Goal: Information Seeking & Learning: Learn about a topic

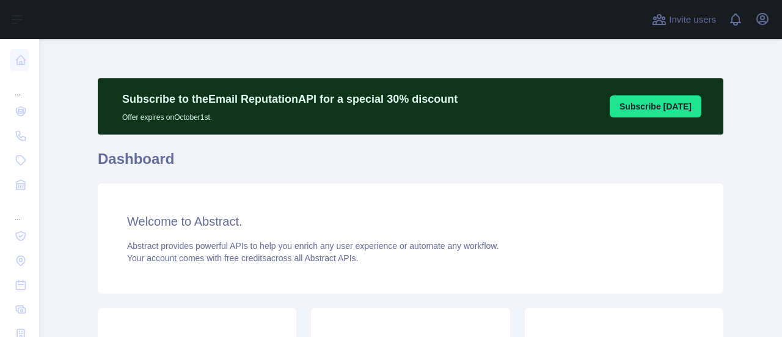
scroll to position [240, 0]
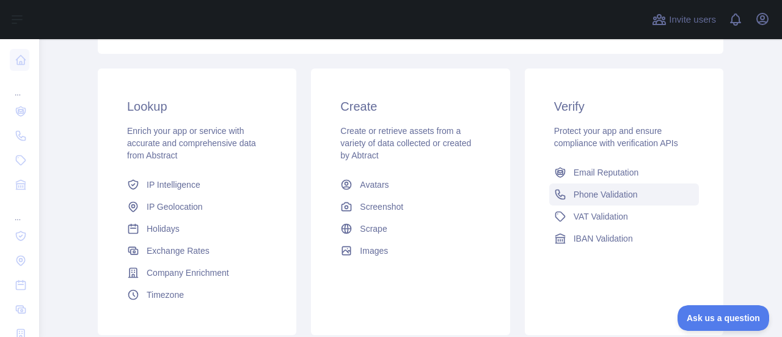
click at [611, 198] on span "Phone Validation" at bounding box center [606, 194] width 64 height 12
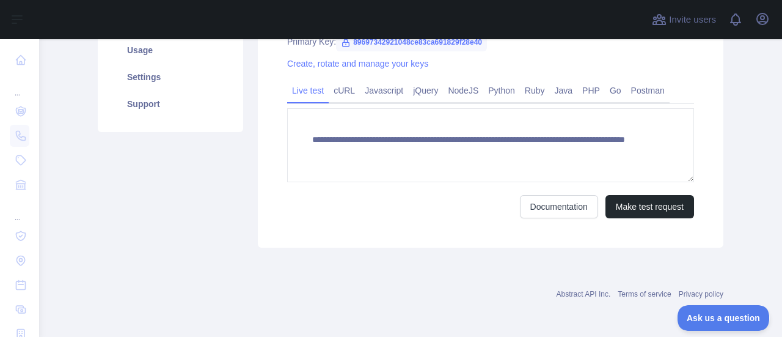
scroll to position [240, 0]
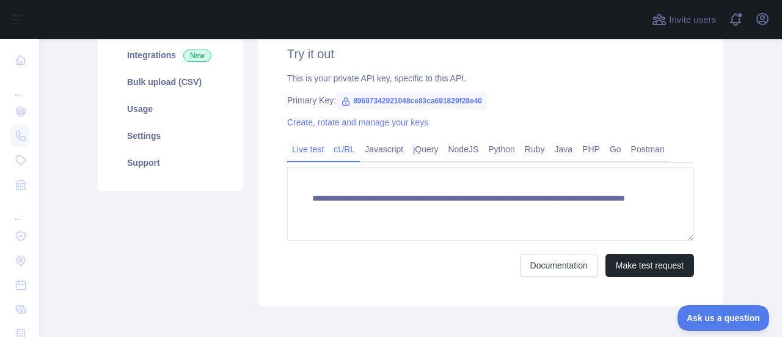
click at [336, 155] on link "cURL" at bounding box center [344, 149] width 31 height 20
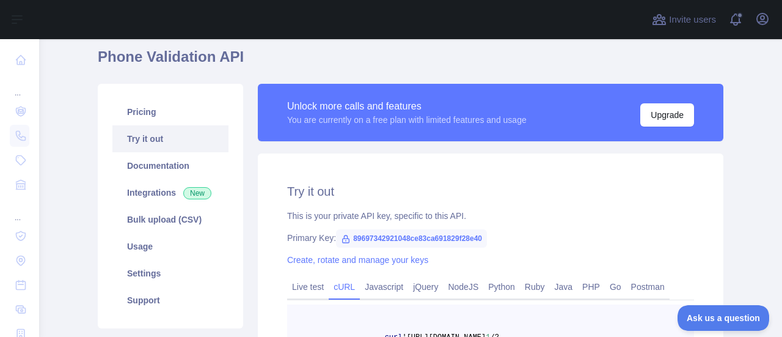
scroll to position [0, 0]
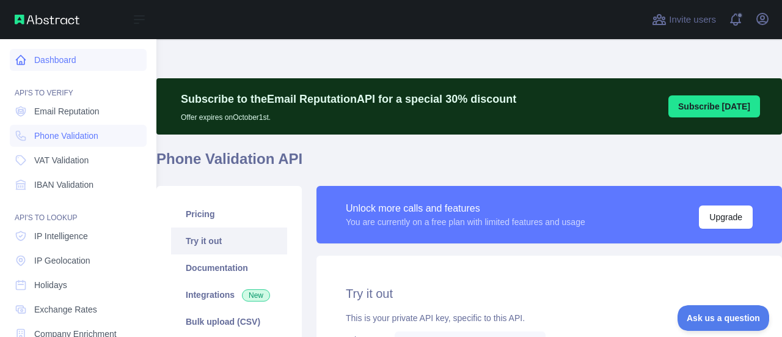
click at [21, 64] on icon at bounding box center [21, 60] width 12 height 12
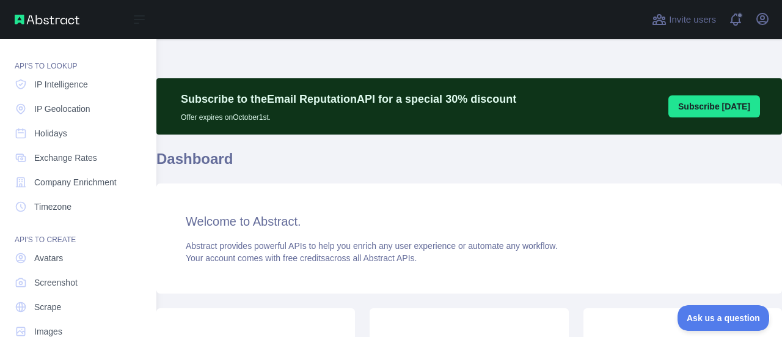
scroll to position [176, 0]
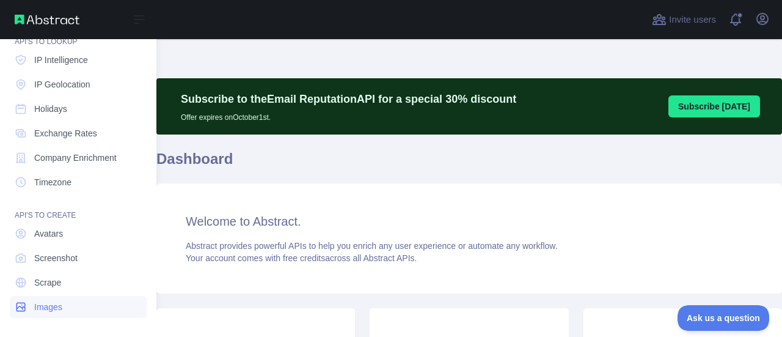
click at [46, 307] on span "Images" at bounding box center [48, 307] width 28 height 12
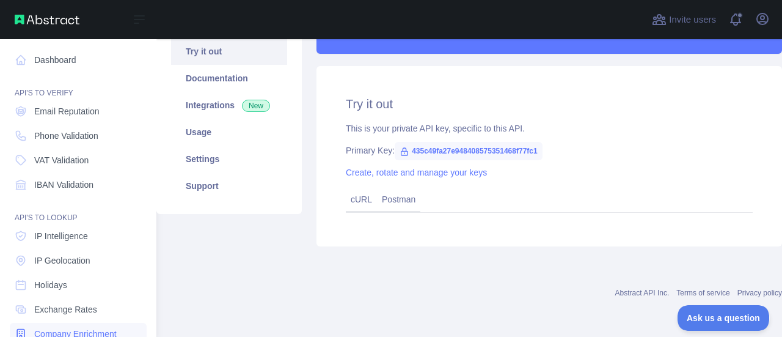
scroll to position [176, 0]
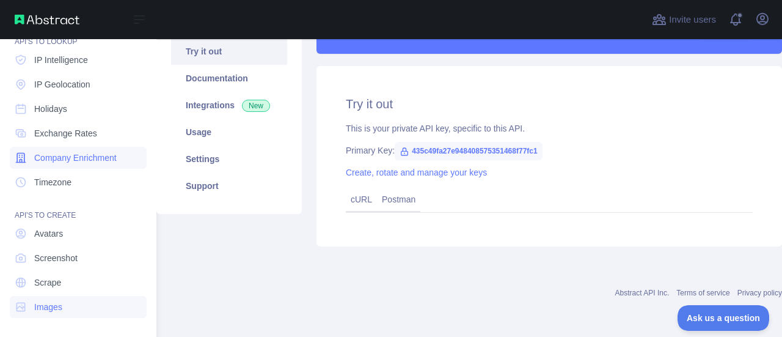
click at [79, 163] on span "Company Enrichment" at bounding box center [75, 158] width 83 height 12
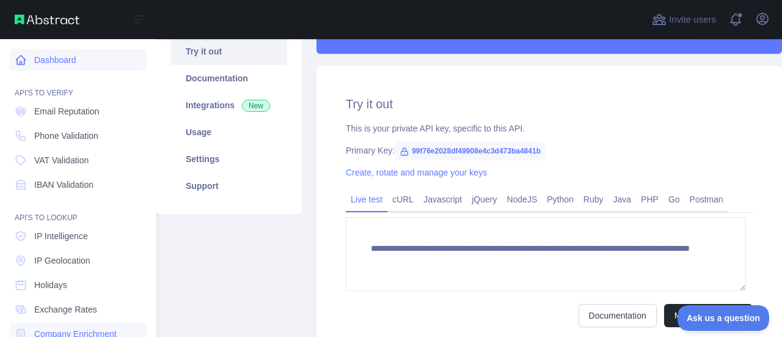
click at [53, 55] on link "Dashboard" at bounding box center [78, 60] width 137 height 22
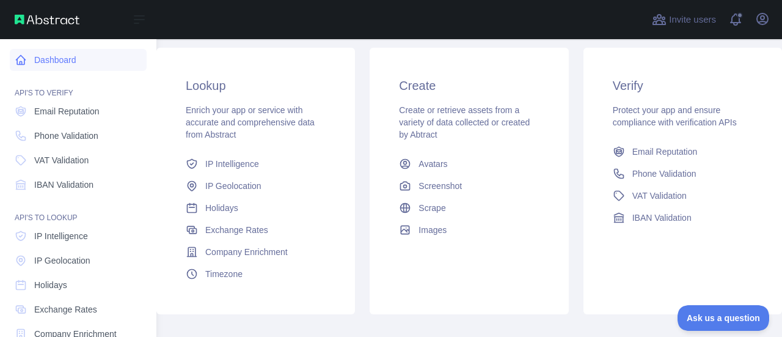
scroll to position [190, 0]
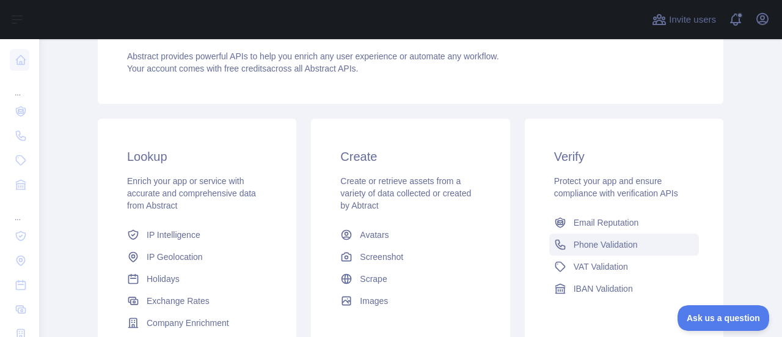
click at [603, 241] on span "Phone Validation" at bounding box center [606, 244] width 64 height 12
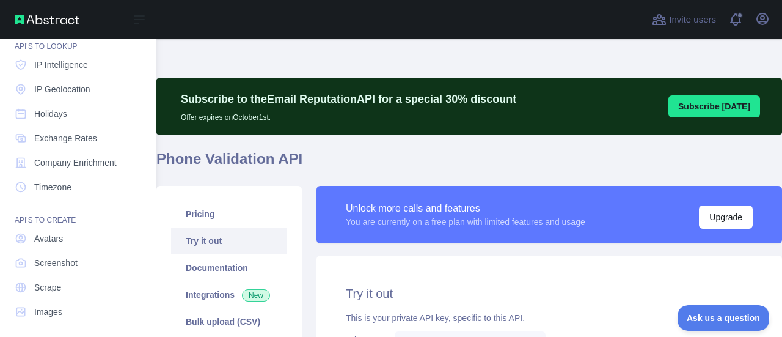
scroll to position [176, 0]
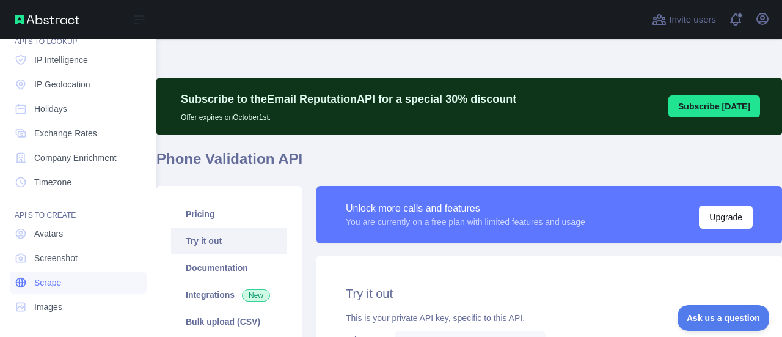
click at [46, 284] on span "Scrape" at bounding box center [47, 282] width 27 height 12
click at [50, 281] on span "Scrape" at bounding box center [47, 282] width 27 height 12
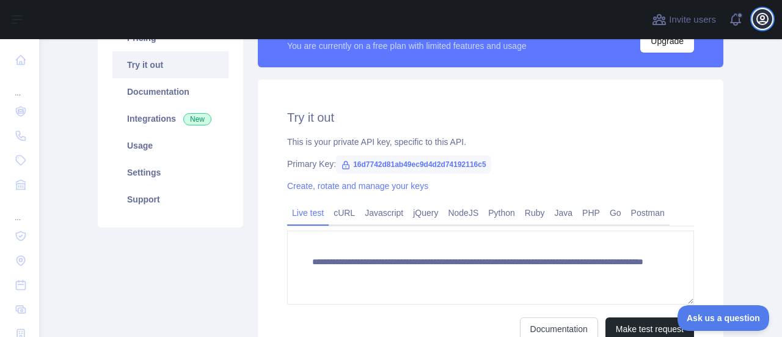
click at [770, 18] on icon "button" at bounding box center [763, 19] width 15 height 15
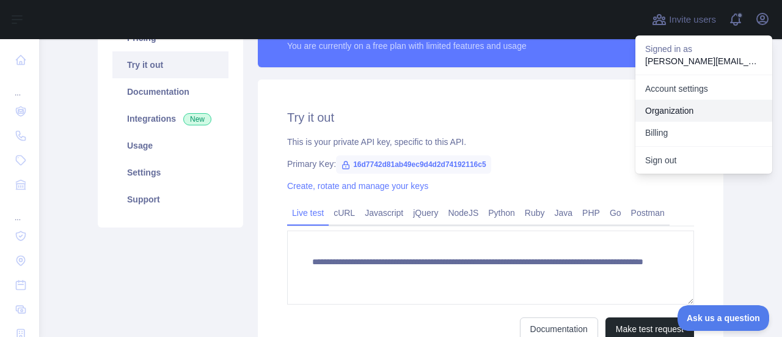
click at [671, 105] on link "Organization" at bounding box center [704, 111] width 137 height 22
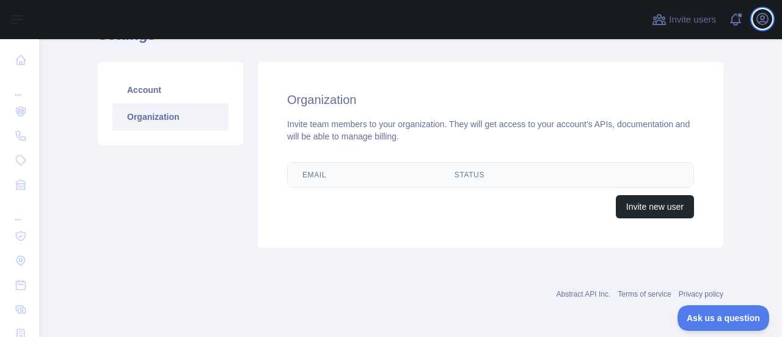
scroll to position [101, 0]
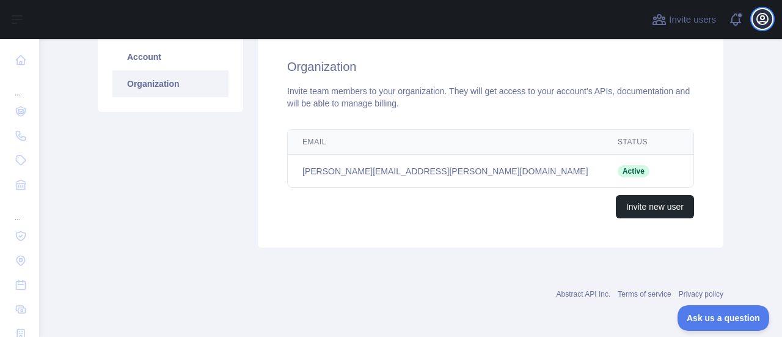
click at [770, 21] on button "Open user menu" at bounding box center [763, 19] width 20 height 20
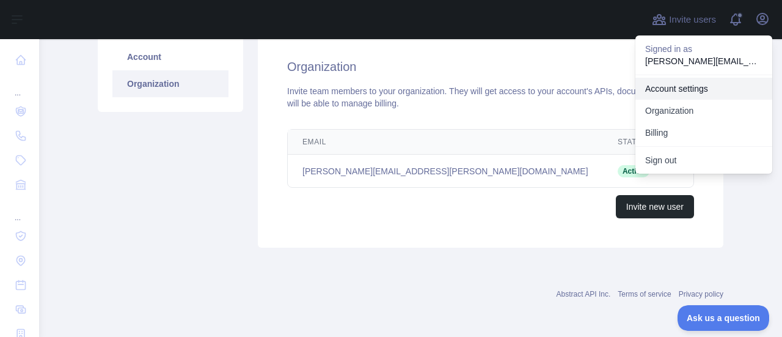
click at [678, 86] on link "Account settings" at bounding box center [704, 89] width 137 height 22
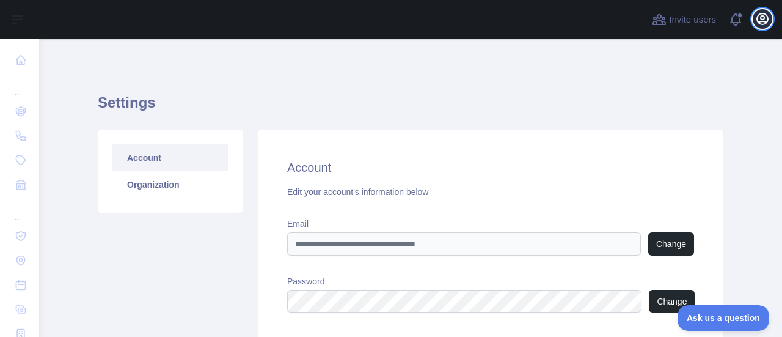
click at [762, 17] on icon "button" at bounding box center [763, 19] width 15 height 15
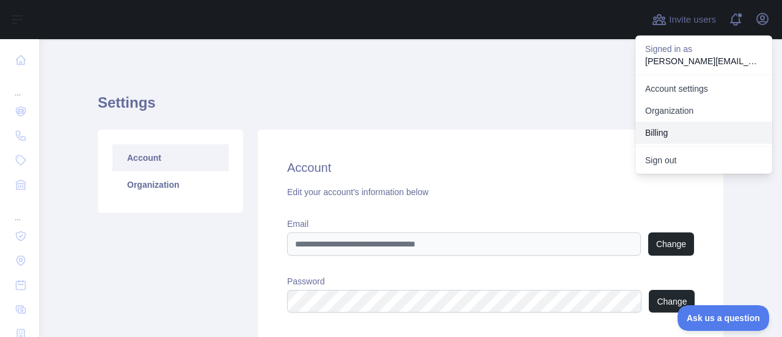
click at [666, 133] on button "Billing" at bounding box center [704, 133] width 137 height 22
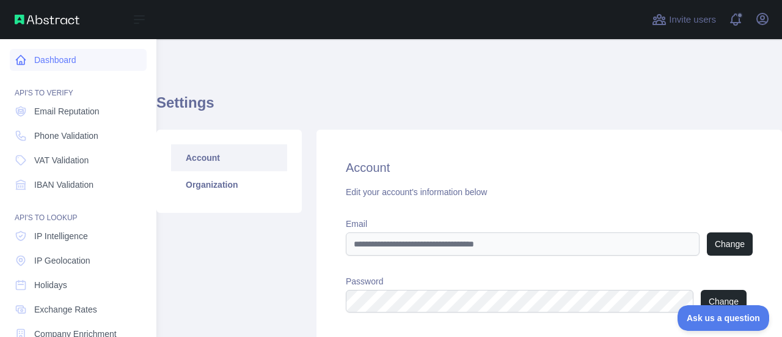
click at [53, 63] on link "Dashboard" at bounding box center [78, 60] width 137 height 22
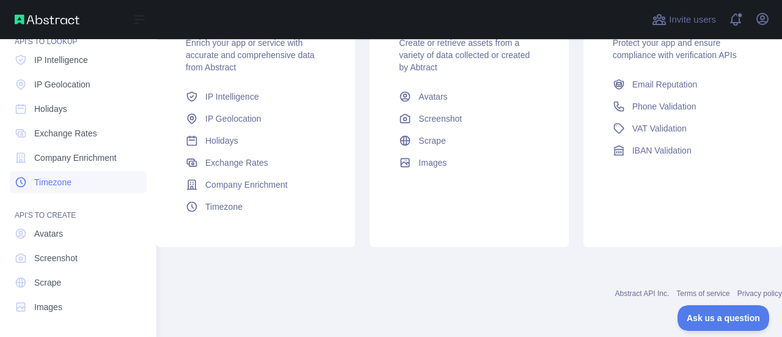
scroll to position [115, 0]
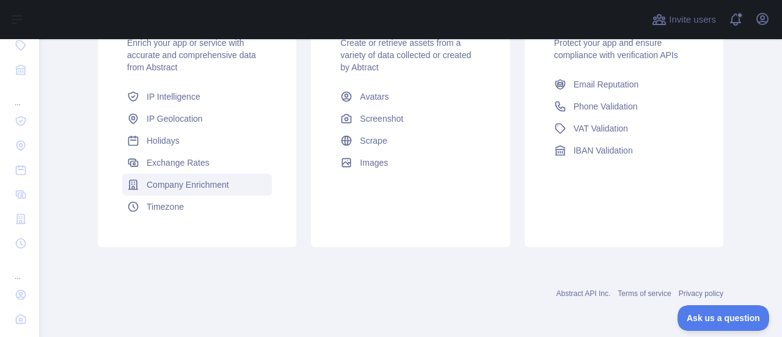
click at [185, 188] on span "Company Enrichment" at bounding box center [188, 185] width 83 height 12
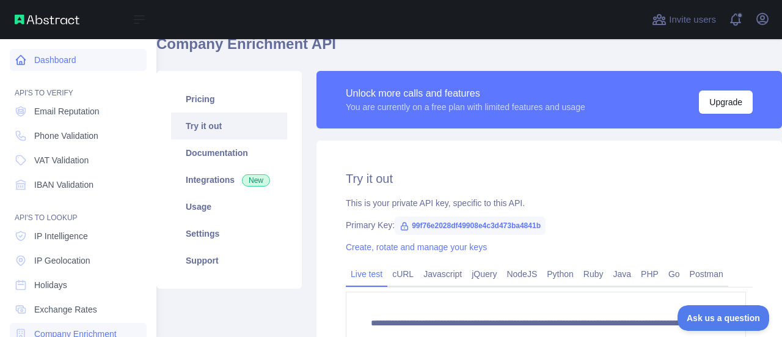
click at [57, 56] on link "Dashboard" at bounding box center [78, 60] width 137 height 22
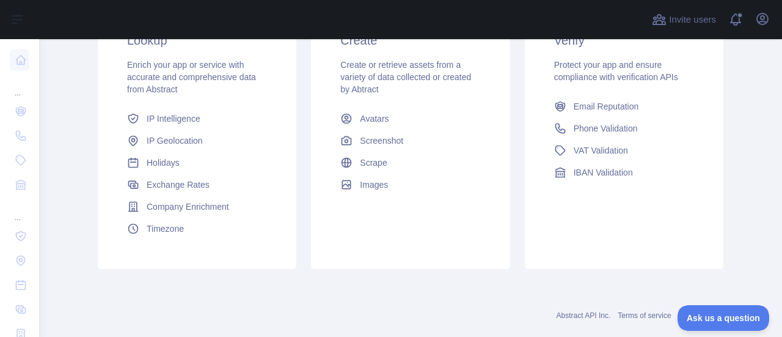
scroll to position [328, 0]
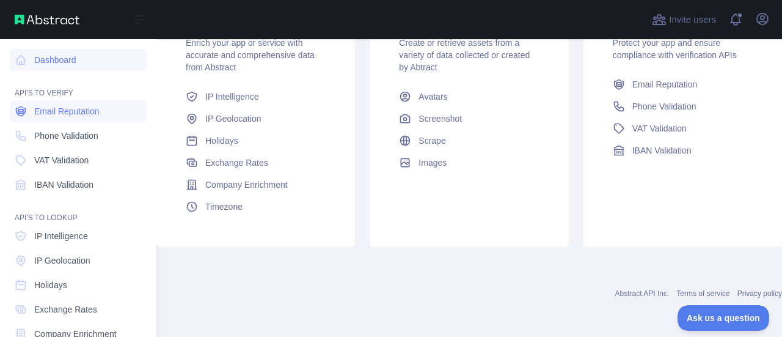
click at [70, 114] on span "Email Reputation" at bounding box center [66, 111] width 65 height 12
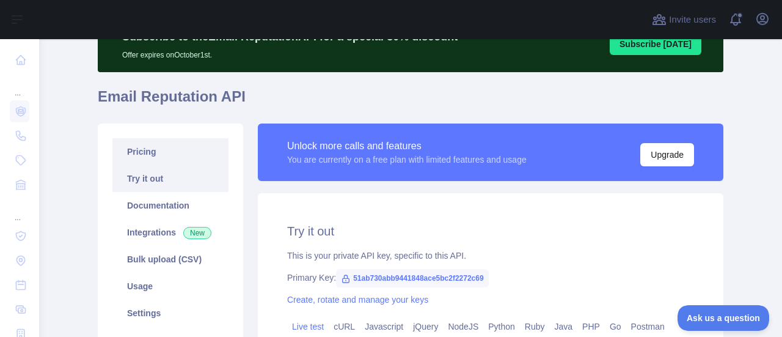
scroll to position [122, 0]
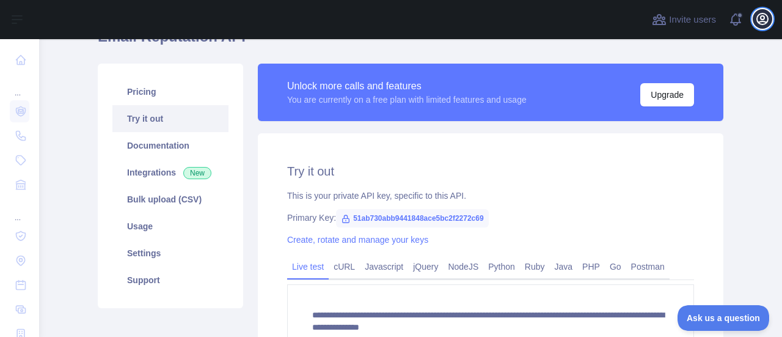
click at [763, 14] on icon "button" at bounding box center [762, 18] width 11 height 11
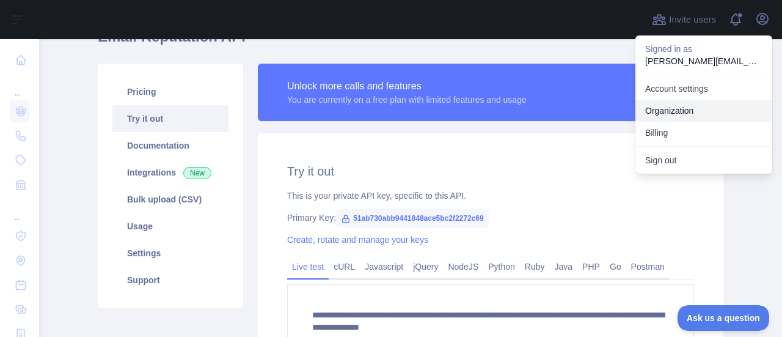
click at [665, 108] on link "Organization" at bounding box center [704, 111] width 137 height 22
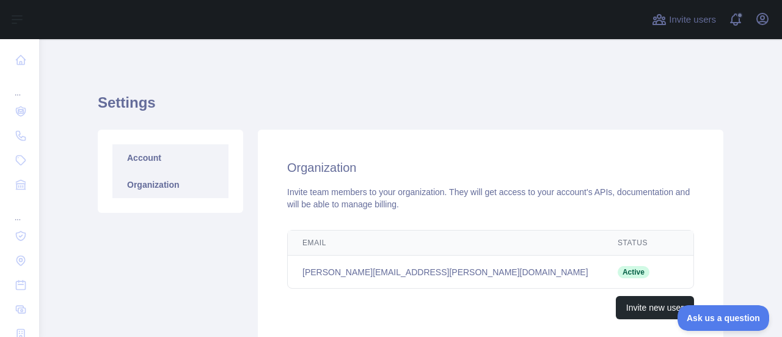
click at [142, 160] on link "Account" at bounding box center [170, 157] width 116 height 27
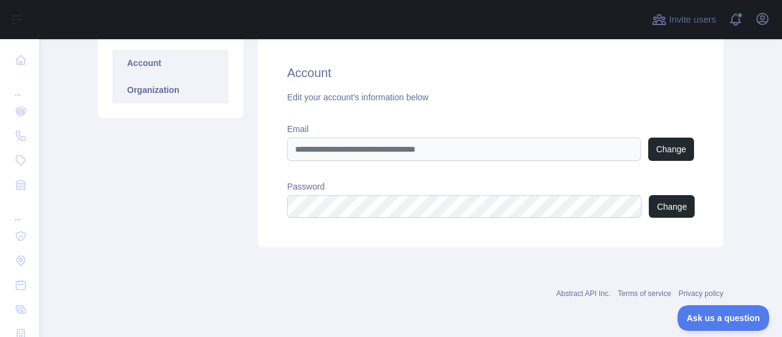
click at [154, 90] on link "Organization" at bounding box center [170, 89] width 116 height 27
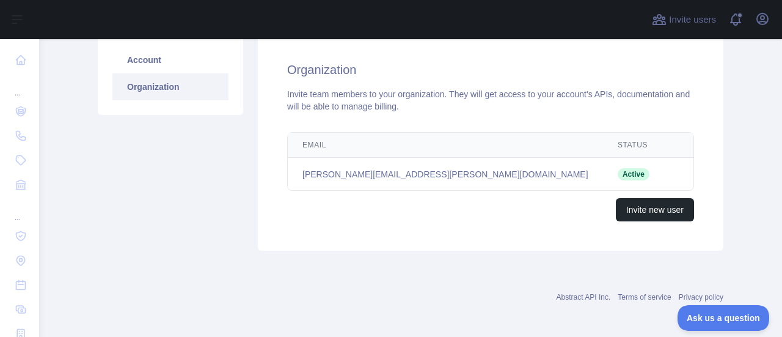
scroll to position [101, 0]
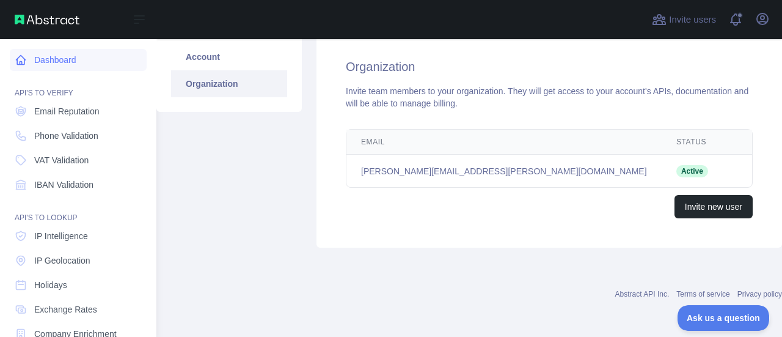
click at [57, 61] on link "Dashboard" at bounding box center [78, 60] width 137 height 22
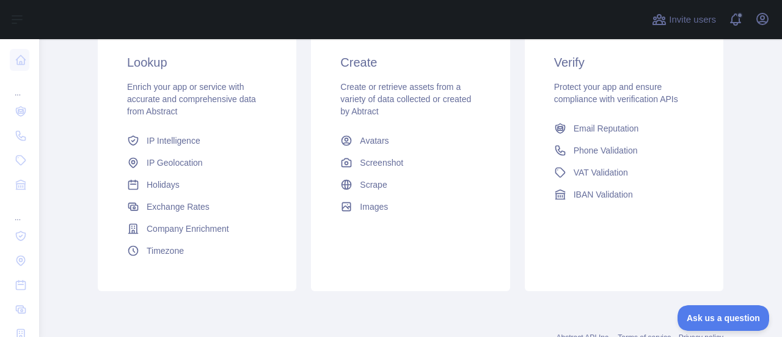
scroll to position [328, 0]
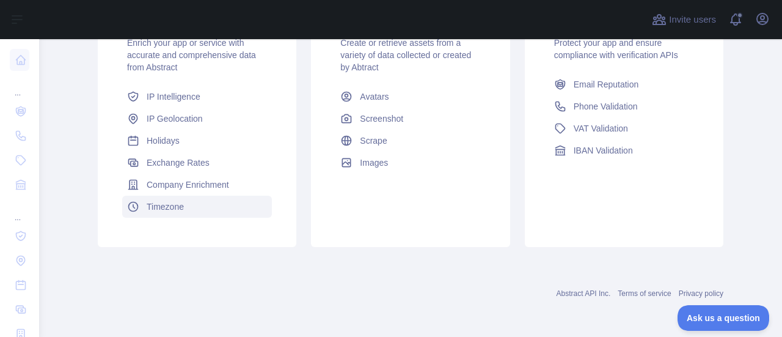
click at [167, 206] on span "Timezone" at bounding box center [165, 207] width 37 height 12
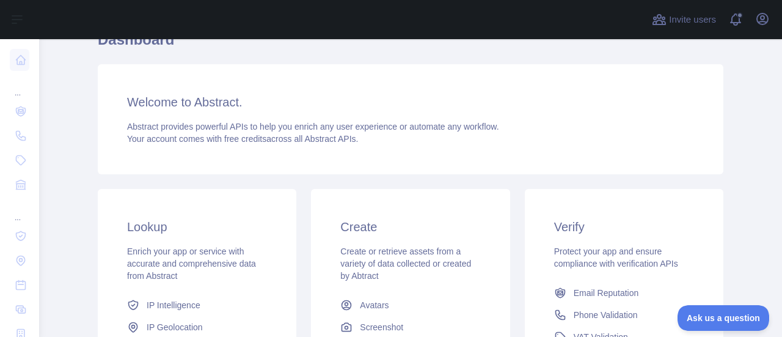
scroll to position [54, 0]
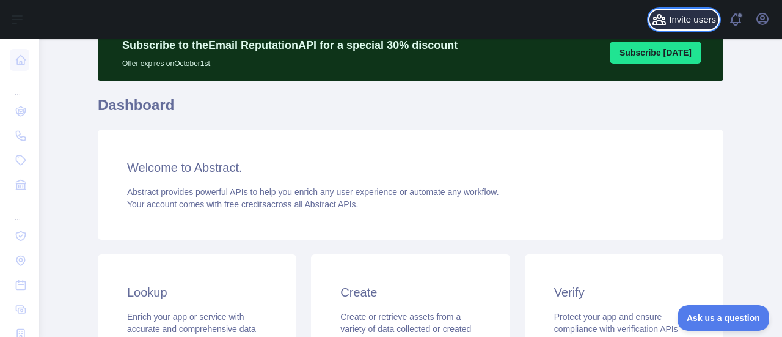
click at [711, 17] on span "Invite users" at bounding box center [692, 20] width 47 height 14
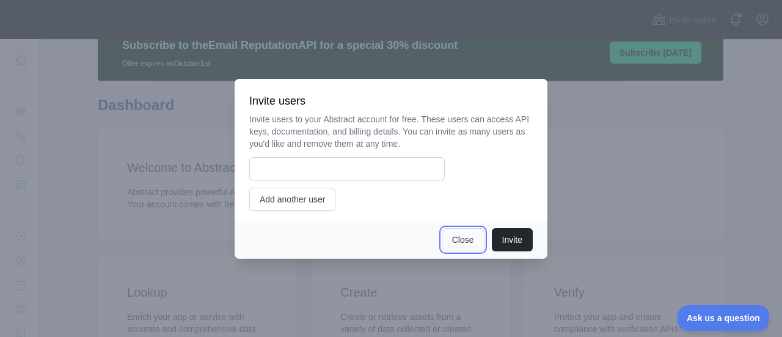
click at [460, 235] on button "Close" at bounding box center [463, 239] width 43 height 23
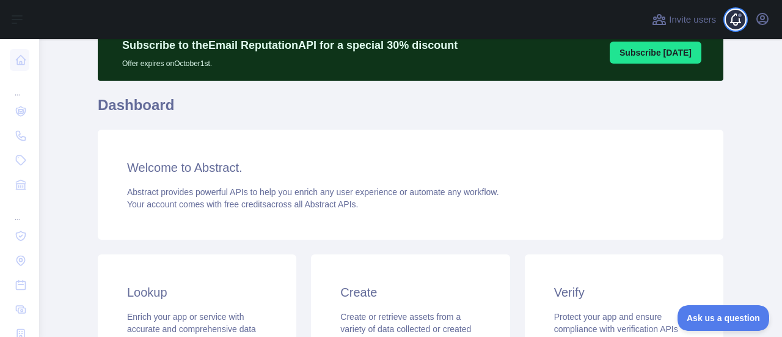
click at [734, 15] on span at bounding box center [741, 19] width 24 height 39
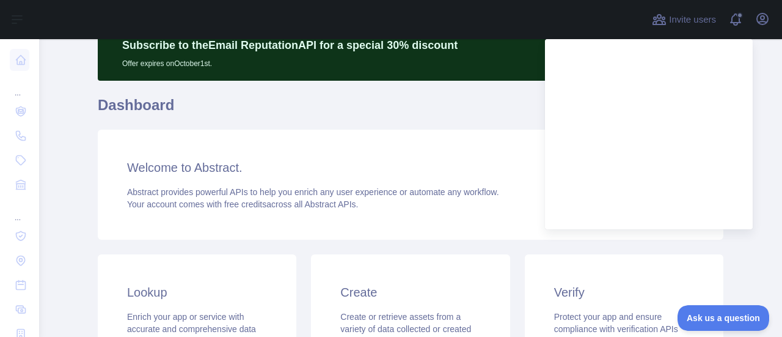
click at [395, 112] on h1 "Dashboard" at bounding box center [411, 109] width 626 height 29
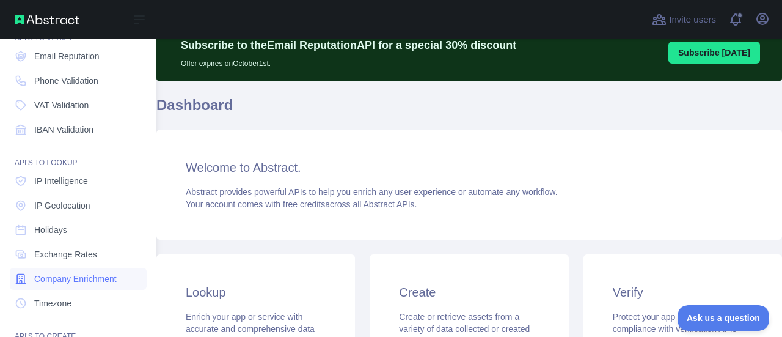
scroll to position [176, 0]
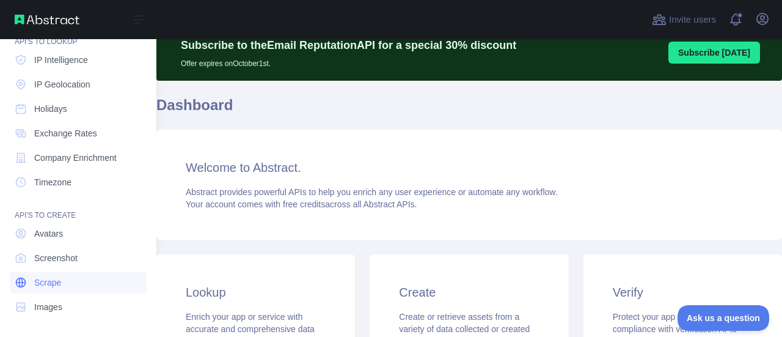
click at [51, 278] on span "Scrape" at bounding box center [47, 282] width 27 height 12
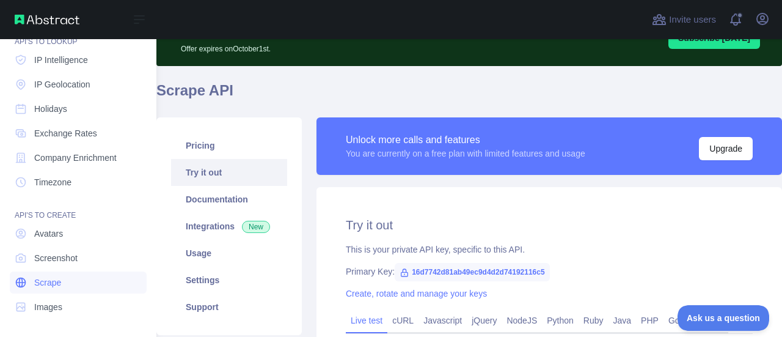
scroll to position [54, 0]
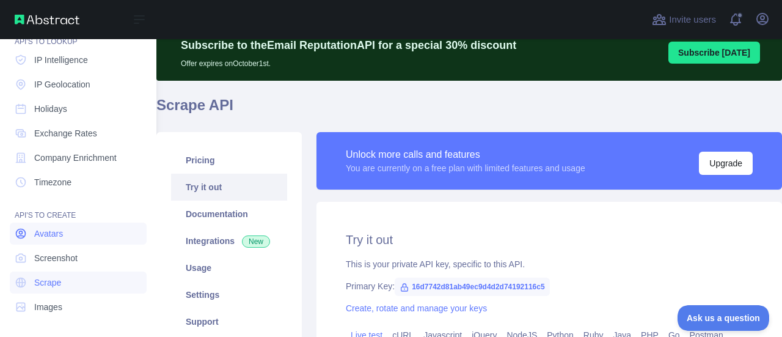
click at [48, 236] on span "Avatars" at bounding box center [48, 233] width 29 height 12
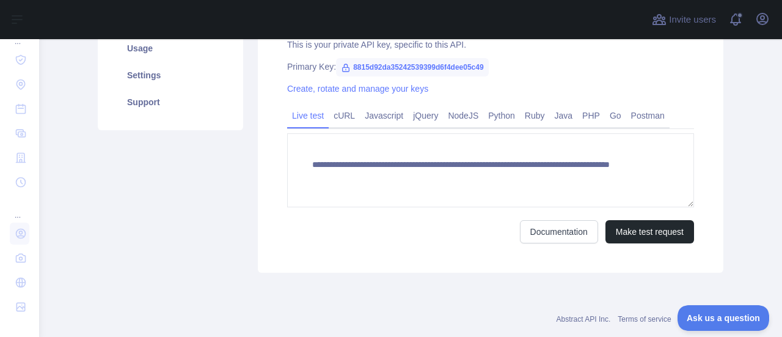
scroll to position [298, 0]
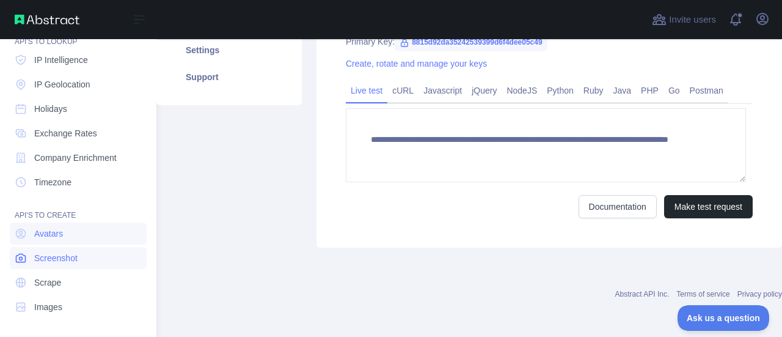
click at [56, 261] on span "Screenshot" at bounding box center [55, 258] width 43 height 12
click at [55, 279] on span "Scrape" at bounding box center [47, 282] width 27 height 12
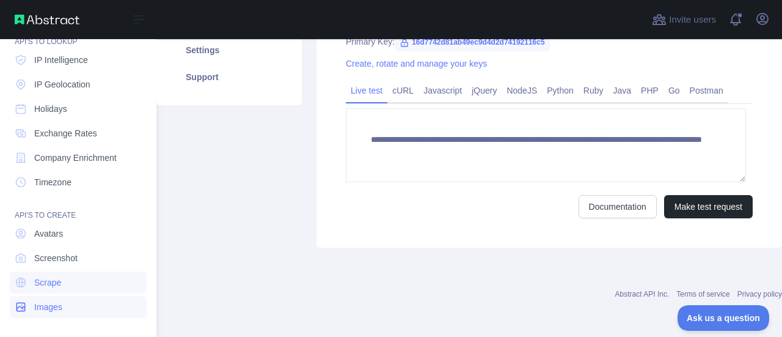
click at [44, 301] on span "Images" at bounding box center [48, 307] width 28 height 12
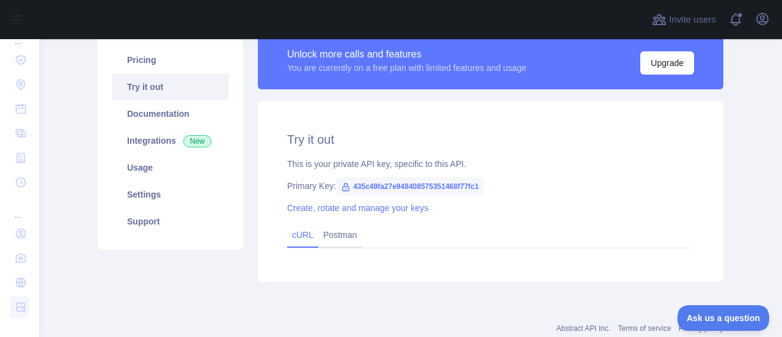
scroll to position [128, 0]
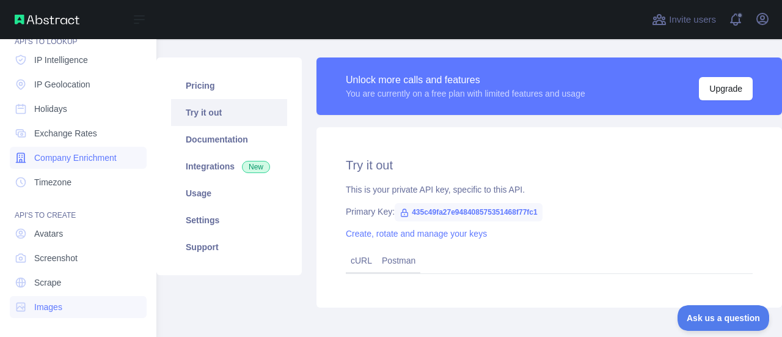
click at [60, 161] on span "Company Enrichment" at bounding box center [75, 158] width 83 height 12
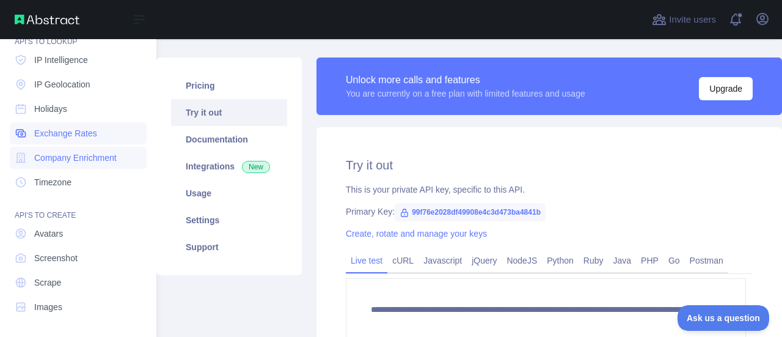
click at [62, 136] on span "Exchange Rates" at bounding box center [65, 133] width 63 height 12
click at [52, 109] on span "Holidays" at bounding box center [50, 109] width 33 height 12
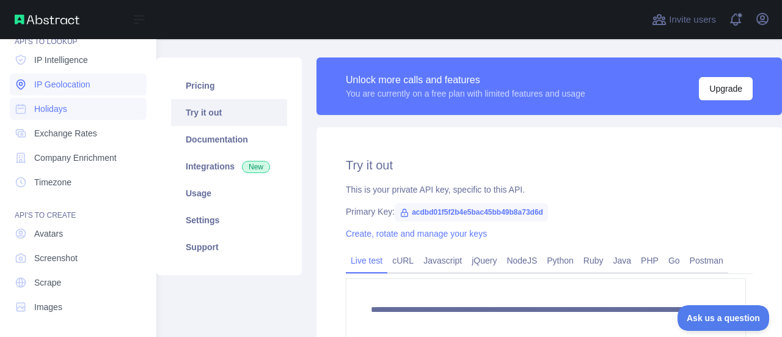
click at [55, 81] on span "IP Geolocation" at bounding box center [62, 84] width 56 height 12
click at [62, 58] on span "IP Intelligence" at bounding box center [61, 60] width 54 height 12
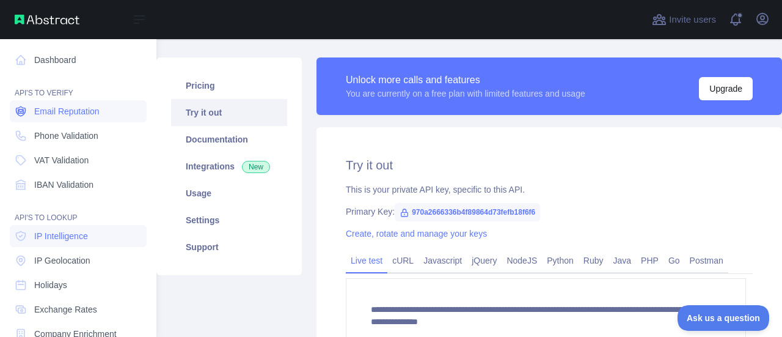
click at [65, 113] on span "Email Reputation" at bounding box center [66, 111] width 65 height 12
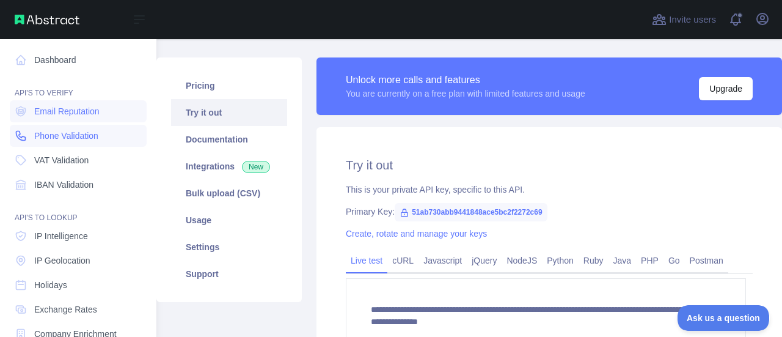
click at [56, 142] on link "Phone Validation" at bounding box center [78, 136] width 137 height 22
click at [54, 64] on link "Dashboard" at bounding box center [78, 60] width 137 height 22
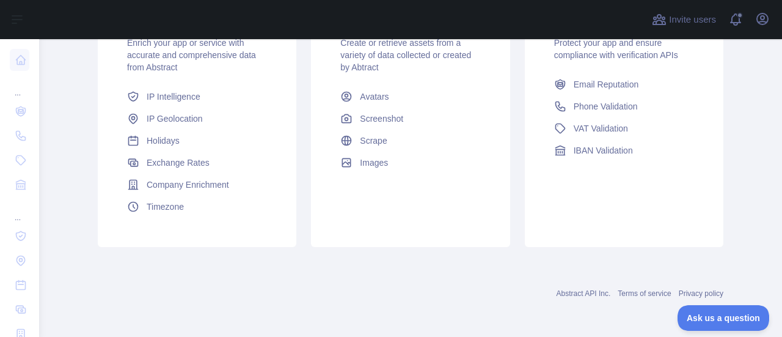
scroll to position [328, 0]
click at [726, 317] on span "Ask us a question" at bounding box center [718, 316] width 92 height 9
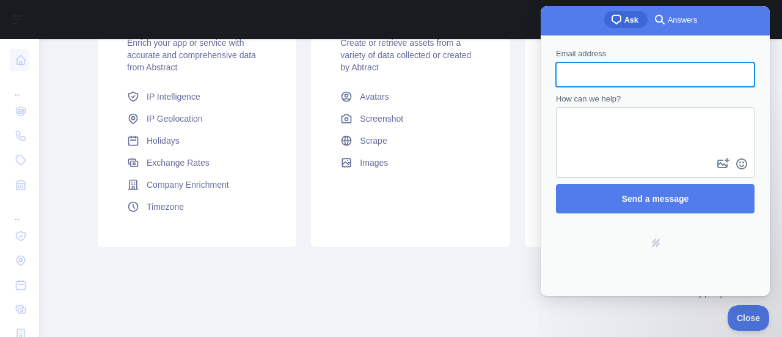
scroll to position [0, 0]
click at [591, 116] on textarea "How can we help?" at bounding box center [656, 131] width 196 height 47
